Goal: Task Accomplishment & Management: Use online tool/utility

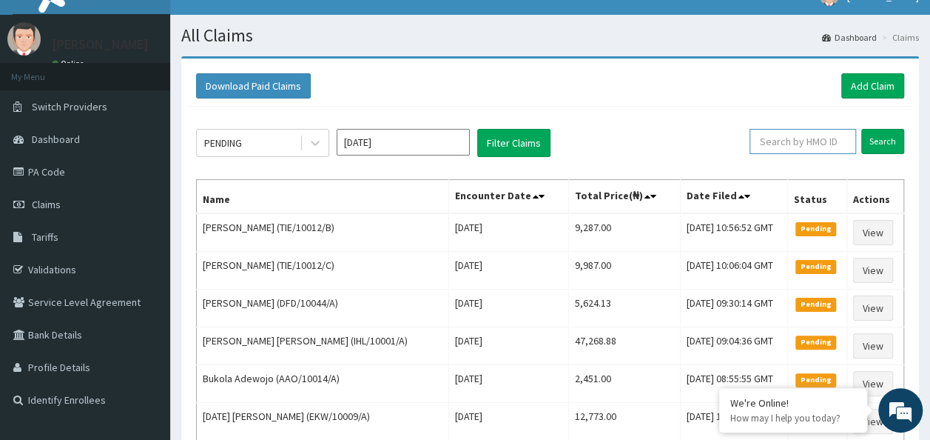
click at [801, 140] on input "text" at bounding box center [803, 141] width 107 height 25
paste input "PHT/10049/A"
type input "PHT/10049/A"
click at [861, 129] on input "Search" at bounding box center [882, 141] width 43 height 25
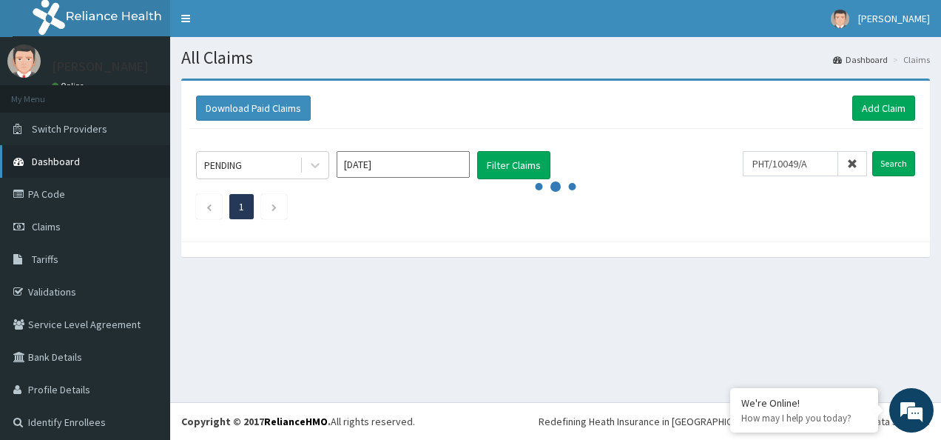
click at [87, 161] on link "Dashboard" at bounding box center [85, 161] width 170 height 33
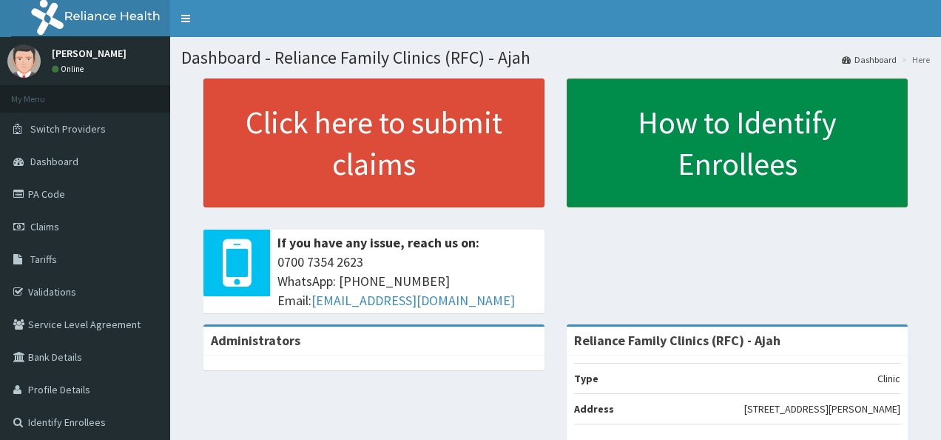
click at [722, 153] on link "How to Identify Enrollees" at bounding box center [737, 142] width 341 height 129
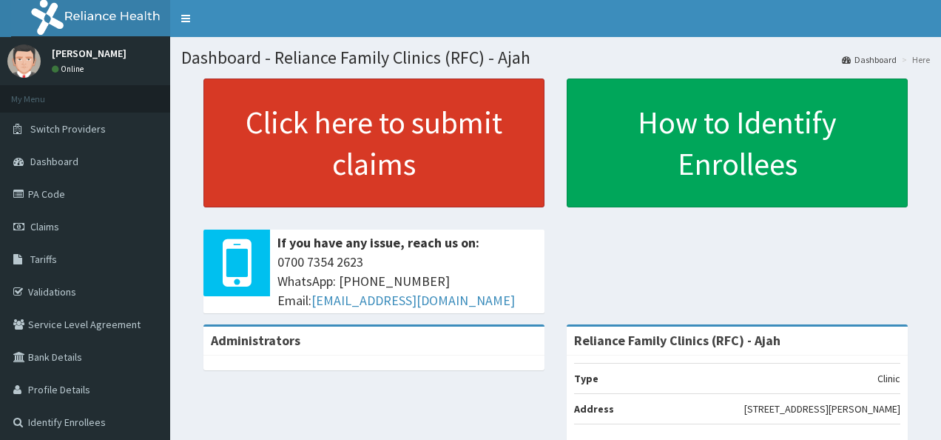
click at [512, 152] on link "Click here to submit claims" at bounding box center [373, 142] width 341 height 129
click at [315, 179] on link "Click here to submit claims" at bounding box center [373, 142] width 341 height 129
click at [450, 168] on link "Click here to submit claims" at bounding box center [373, 142] width 341 height 129
click at [361, 102] on link "Click here to submit claims" at bounding box center [373, 142] width 341 height 129
click at [319, 92] on link "Click here to submit claims" at bounding box center [373, 142] width 341 height 129
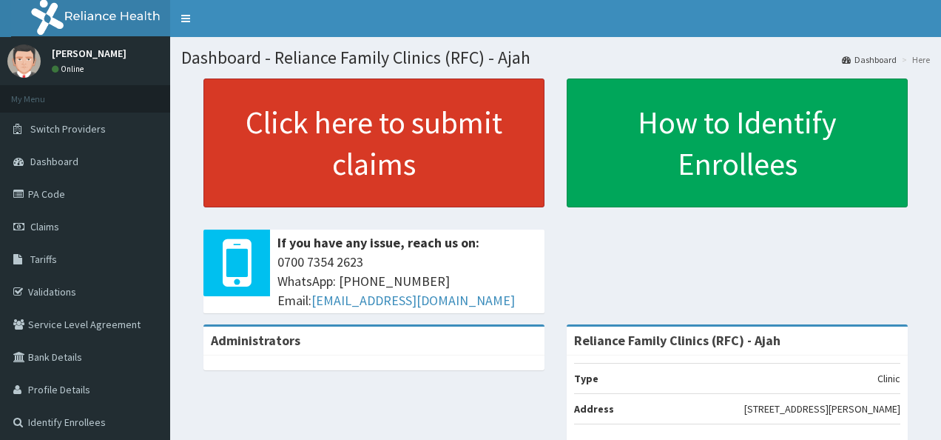
click at [320, 144] on link "Click here to submit claims" at bounding box center [373, 142] width 341 height 129
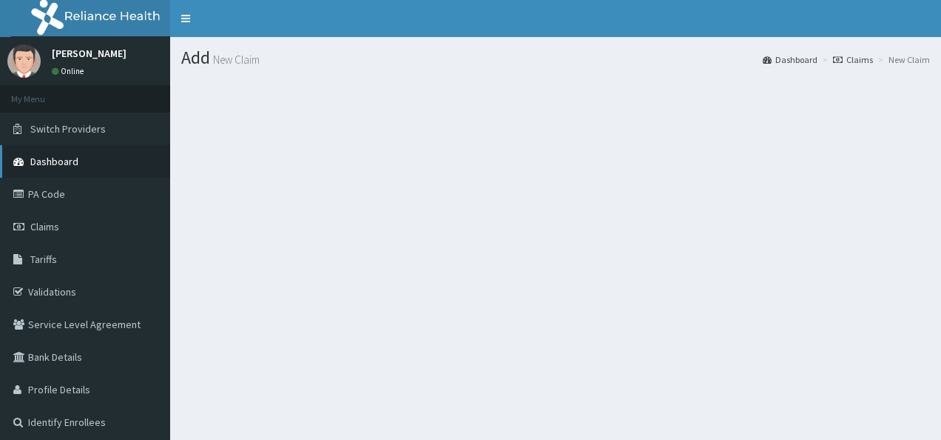
click at [55, 173] on link "Dashboard" at bounding box center [85, 161] width 170 height 33
click at [50, 169] on link "Dashboard" at bounding box center [85, 161] width 170 height 33
click at [52, 167] on span "Dashboard" at bounding box center [54, 161] width 48 height 13
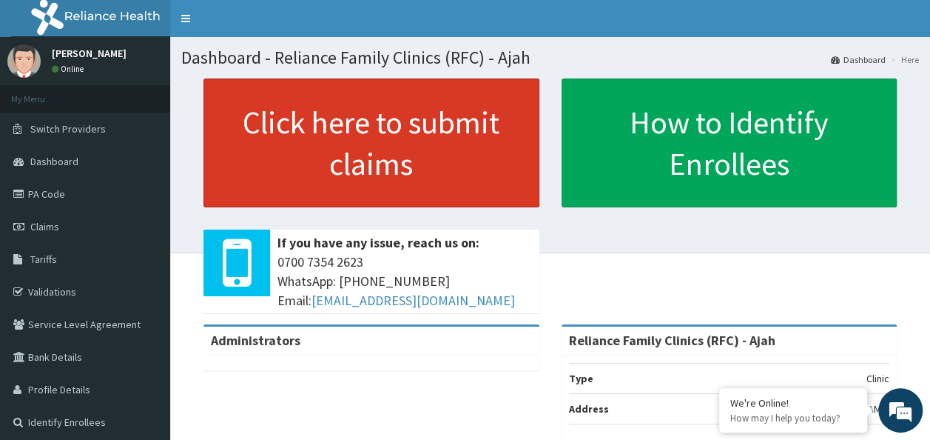
click at [405, 189] on link "Click here to submit claims" at bounding box center [371, 142] width 336 height 129
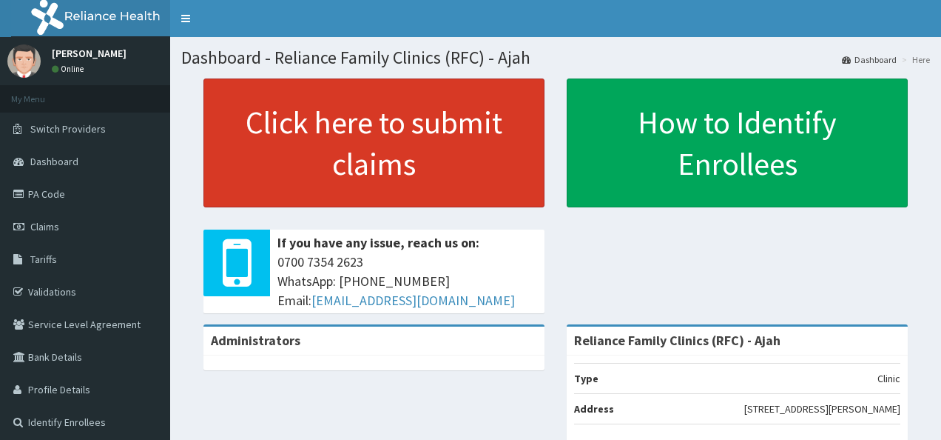
click at [397, 145] on link "Click here to submit claims" at bounding box center [373, 142] width 341 height 129
click at [416, 141] on link "Click here to submit claims" at bounding box center [373, 142] width 341 height 129
